Goal: Task Accomplishment & Management: Complete application form

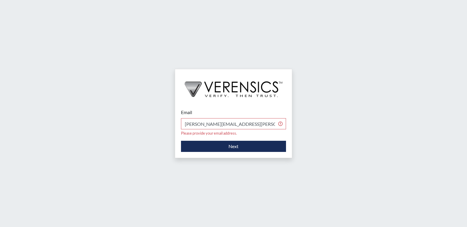
click at [232, 124] on input "[PERSON_NAME][EMAIL_ADDRESS][PERSON_NAME][DOMAIN_NAME] gov" at bounding box center [233, 123] width 105 height 11
type input "[PERSON_NAME][EMAIL_ADDRESS][PERSON_NAME][DOMAIN_NAME]"
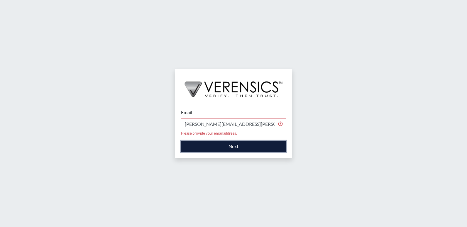
click at [232, 144] on button "Next" at bounding box center [233, 146] width 105 height 11
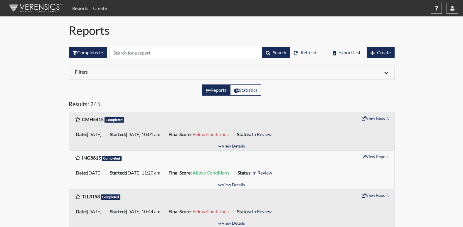
click at [98, 9] on link "Create" at bounding box center [100, 8] width 18 height 12
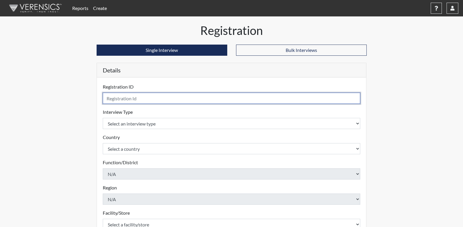
click at [137, 98] on input "text" at bounding box center [232, 98] width 258 height 11
click at [122, 102] on input "HHF" at bounding box center [232, 98] width 258 height 11
type input "HHF6745"
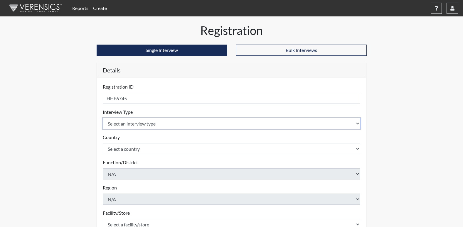
click at [127, 127] on select "Select an interview type Corrections Pre-Employment" at bounding box center [232, 123] width 258 height 11
select select "ff733e93-e1bf-11ea-9c9f-0eff0cf7eb8f"
click at [103, 118] on select "Select an interview type Corrections Pre-Employment" at bounding box center [232, 123] width 258 height 11
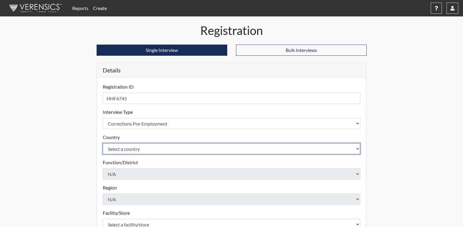
click at [135, 149] on select "Select a country [GEOGRAPHIC_DATA] [GEOGRAPHIC_DATA]" at bounding box center [232, 148] width 258 height 11
select select "united-states-of-[GEOGRAPHIC_DATA]"
click at [103, 143] on select "Select a country [GEOGRAPHIC_DATA] [GEOGRAPHIC_DATA]" at bounding box center [232, 148] width 258 height 11
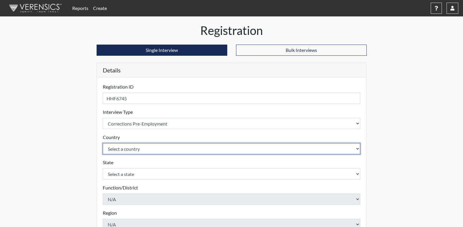
scroll to position [59, 0]
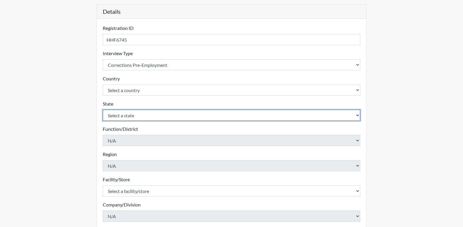
click at [154, 117] on select "Select a state [US_STATE] [US_STATE] [US_STATE] [US_STATE] [US_STATE] [US_STATE…" at bounding box center [232, 115] width 258 height 11
select select "GA"
click at [103, 110] on select "Select a state [US_STATE] [US_STATE] [US_STATE] [US_STATE] [US_STATE] [US_STATE…" at bounding box center [232, 115] width 258 height 11
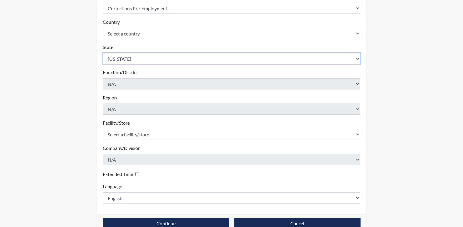
scroll to position [117, 0]
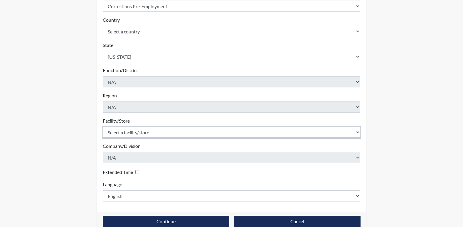
click at [142, 130] on select "Select a facility/store [PERSON_NAME]" at bounding box center [232, 132] width 258 height 11
select select "6cac2b59-3591-4b40-b097-ccfdafc86ef1"
click at [103, 127] on select "Select a facility/store [PERSON_NAME]" at bounding box center [232, 132] width 258 height 11
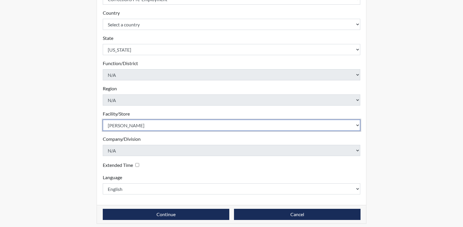
scroll to position [128, 0]
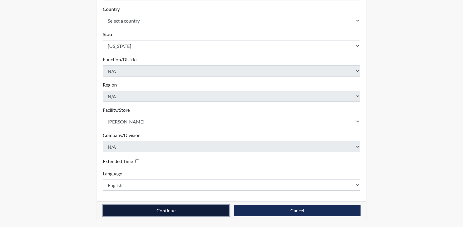
click at [202, 212] on button "Continue" at bounding box center [166, 210] width 127 height 11
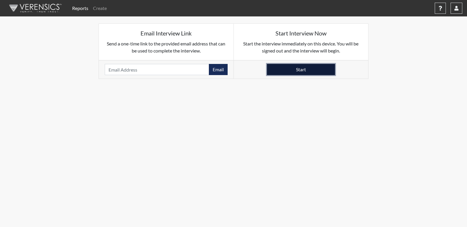
click at [305, 67] on button "Start" at bounding box center [301, 69] width 68 height 11
